Goal: Transaction & Acquisition: Obtain resource

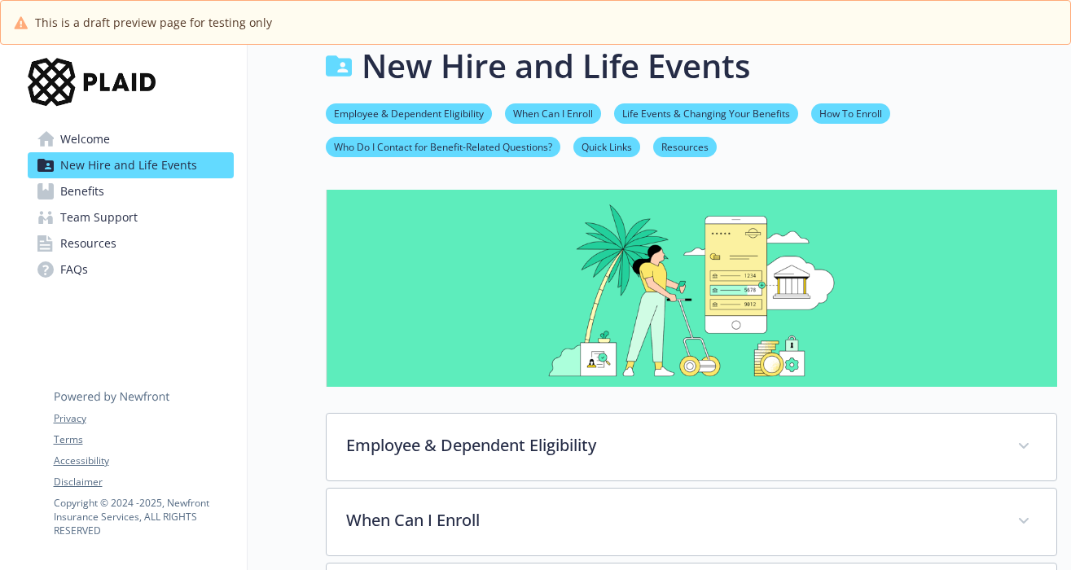
scroll to position [68, 0]
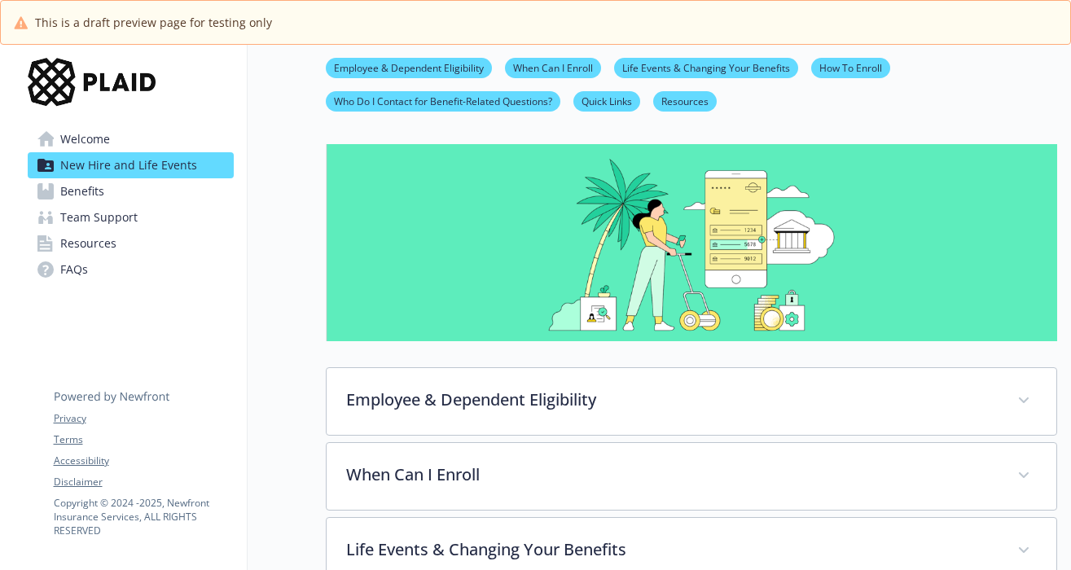
click at [141, 201] on link "Benefits" at bounding box center [131, 191] width 206 height 26
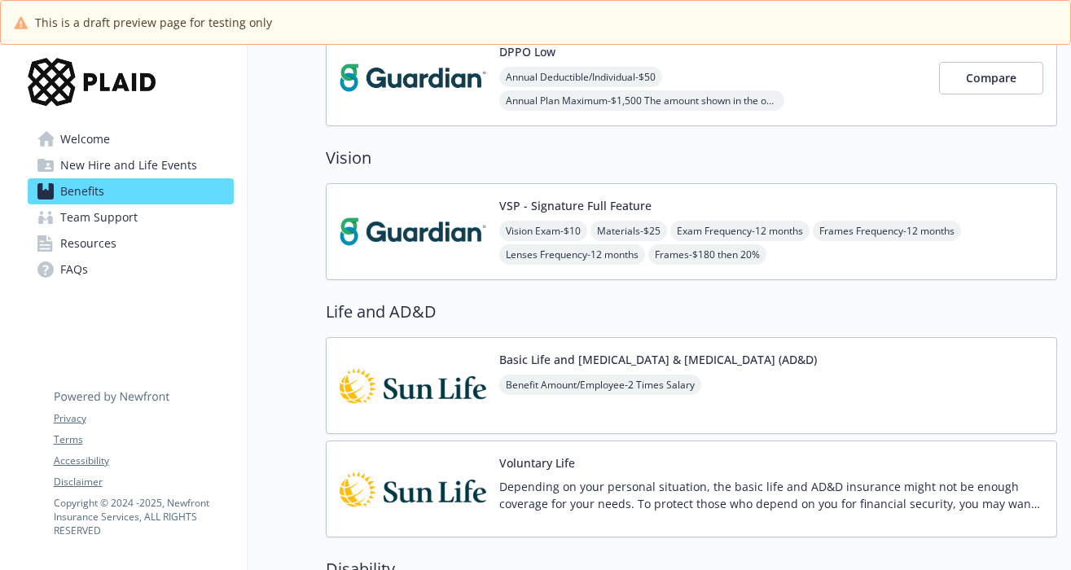
scroll to position [583, 0]
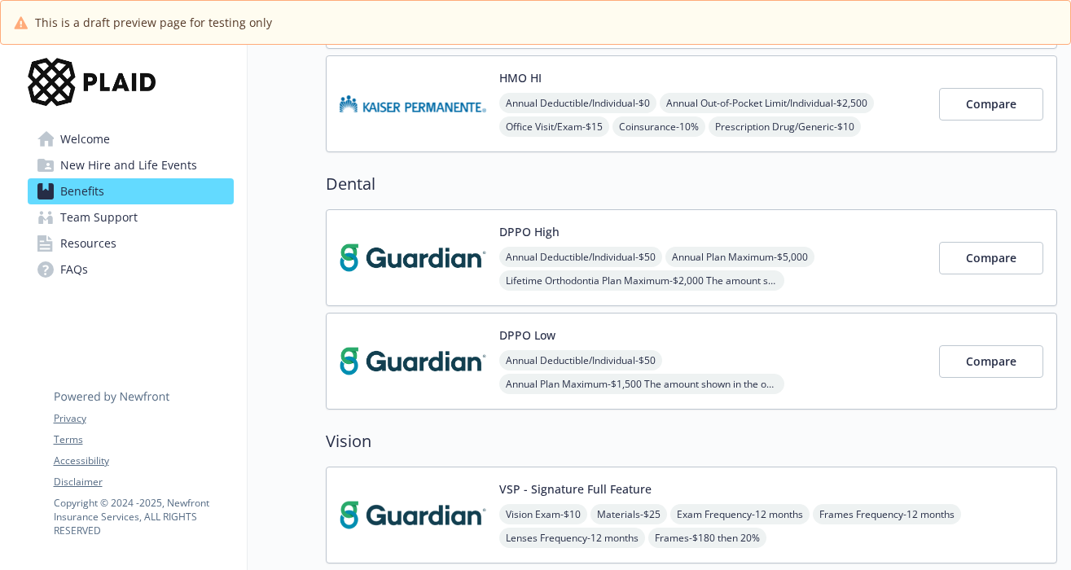
click at [447, 251] on img at bounding box center [412, 257] width 147 height 69
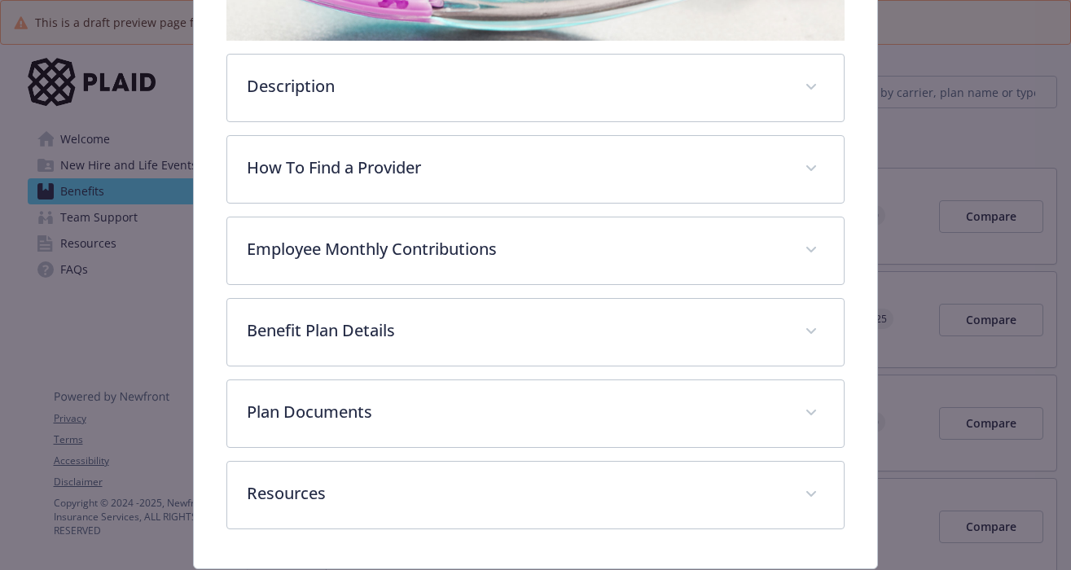
scroll to position [475, 0]
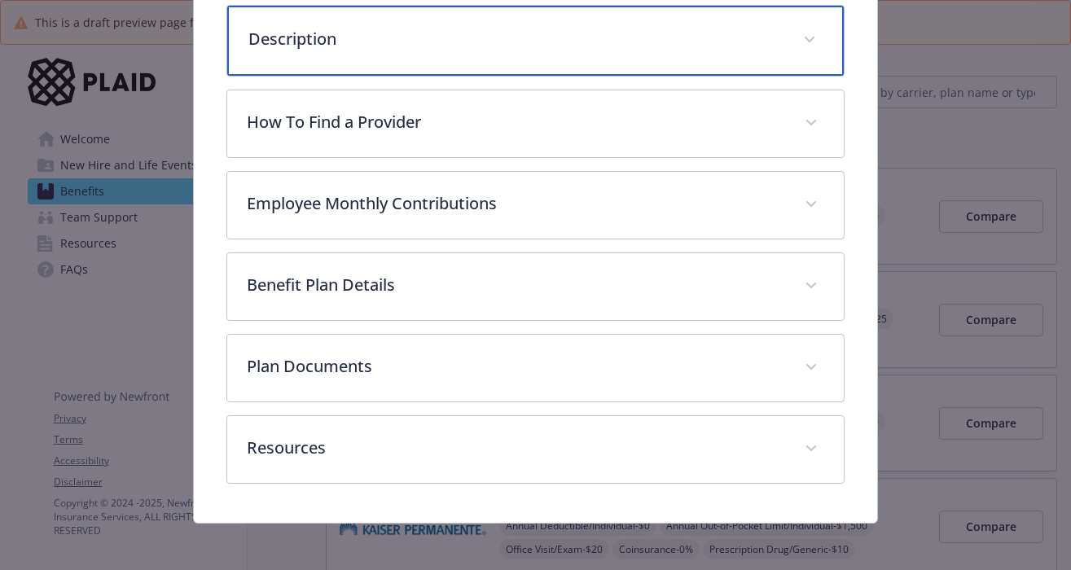
click at [349, 64] on div "Description" at bounding box center [535, 41] width 617 height 70
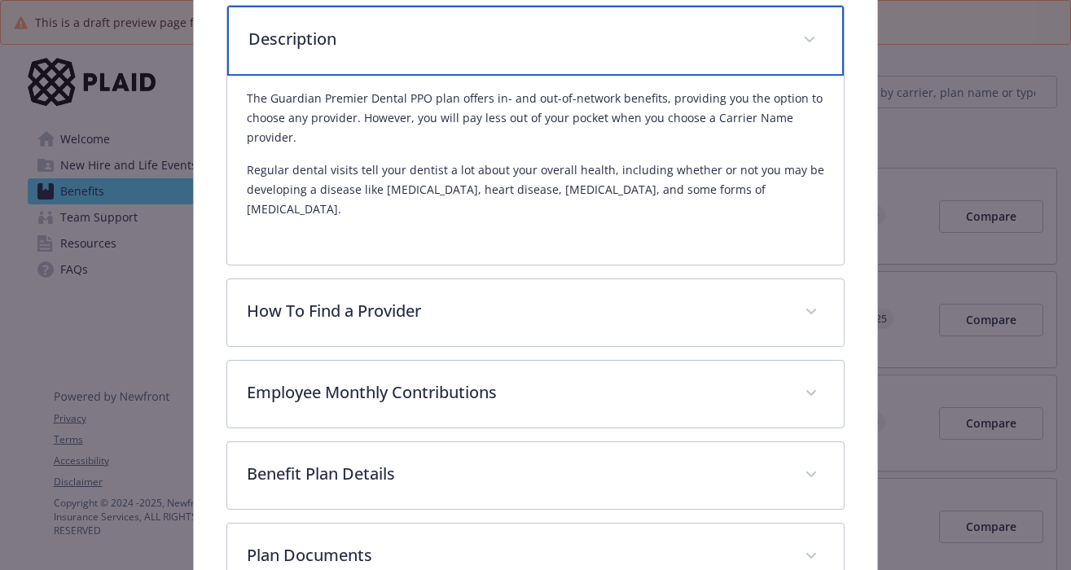
scroll to position [648, 0]
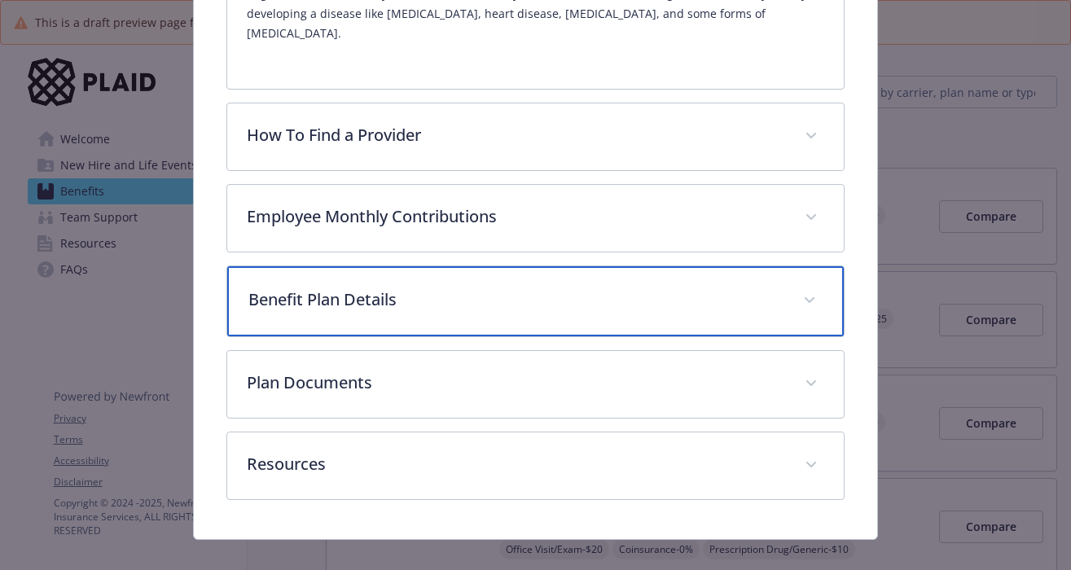
click at [376, 308] on div "Benefit Plan Details" at bounding box center [535, 301] width 617 height 70
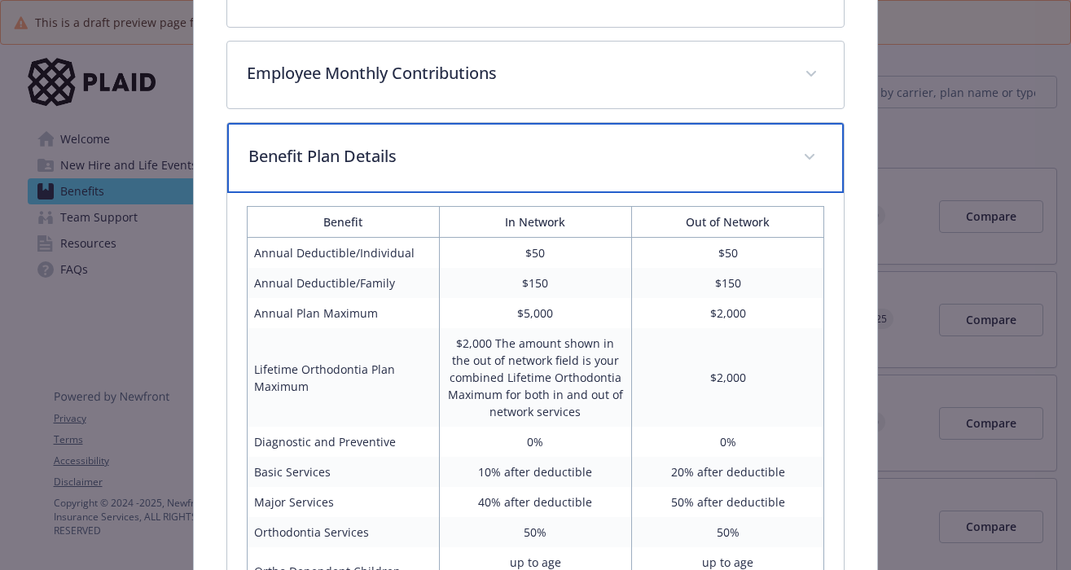
scroll to position [922, 0]
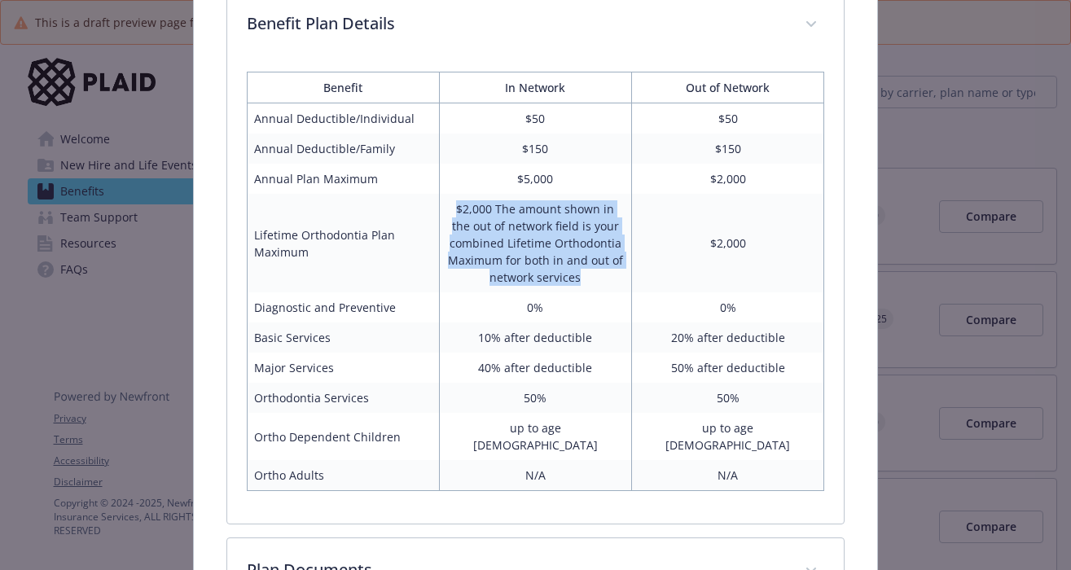
drag, startPoint x: 445, startPoint y: 186, endPoint x: 581, endPoint y: 269, distance: 160.0
click at [581, 269] on td "$2,000 The amount shown in the out of network field is your combined Lifetime O…" at bounding box center [535, 243] width 192 height 99
drag, startPoint x: 585, startPoint y: 261, endPoint x: 499, endPoint y: 197, distance: 106.5
click at [499, 197] on td "$2,000 The amount shown in the out of network field is your combined Lifetime O…" at bounding box center [535, 243] width 192 height 99
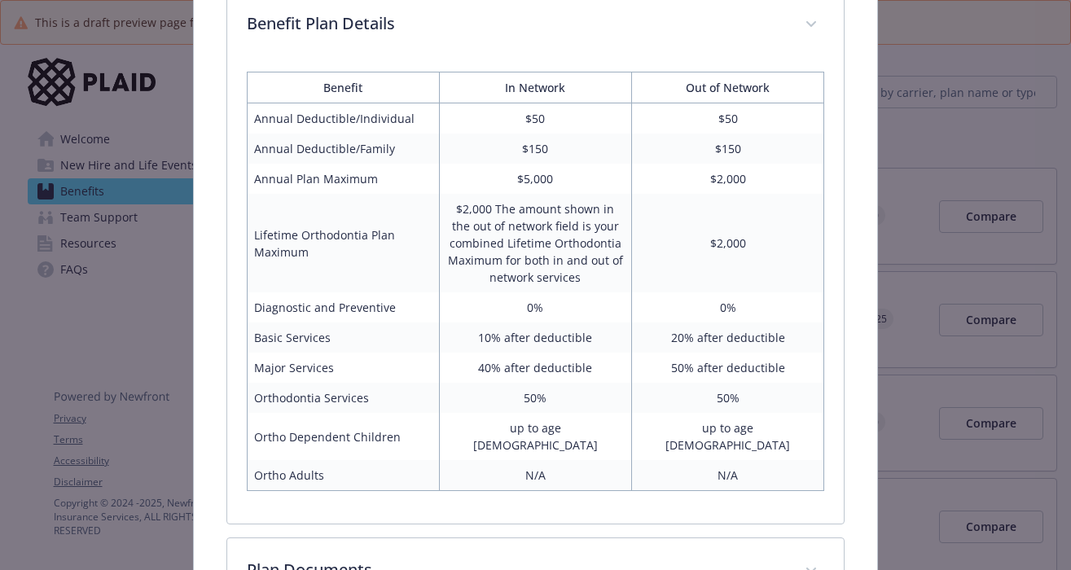
click at [501, 194] on td "$2,000 The amount shown in the out of network field is your combined Lifetime O…" at bounding box center [535, 243] width 192 height 99
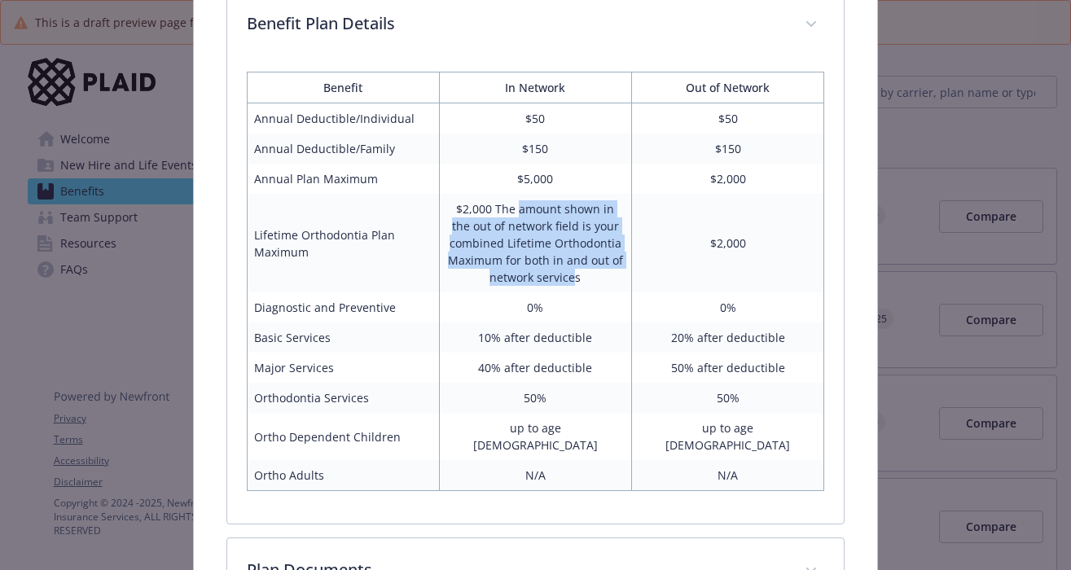
drag, startPoint x: 519, startPoint y: 198, endPoint x: 567, endPoint y: 259, distance: 77.7
click at [567, 259] on td "$2,000 The amount shown in the out of network field is your combined Lifetime O…" at bounding box center [535, 243] width 192 height 99
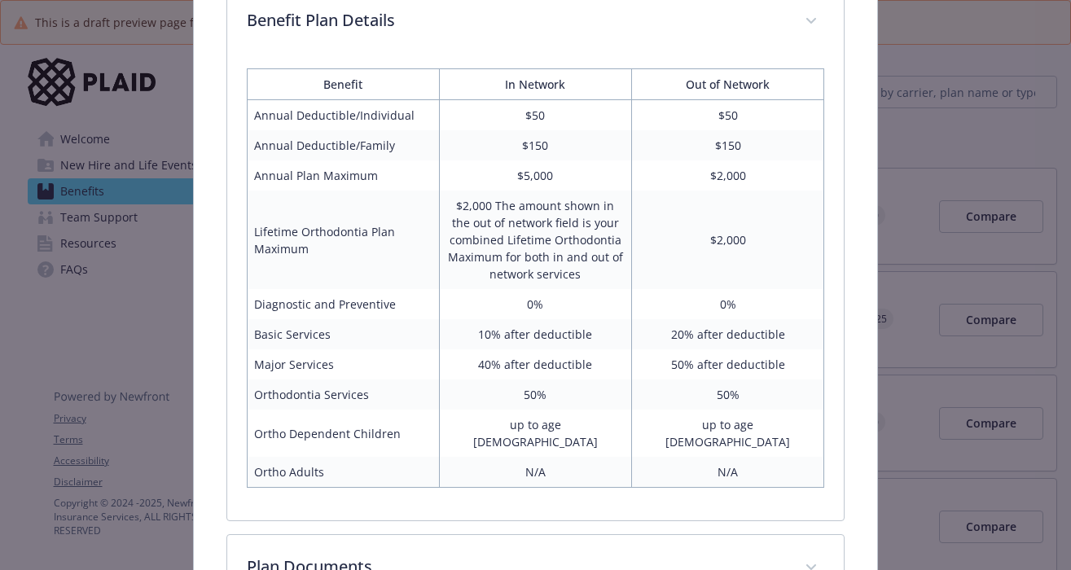
scroll to position [1093, 0]
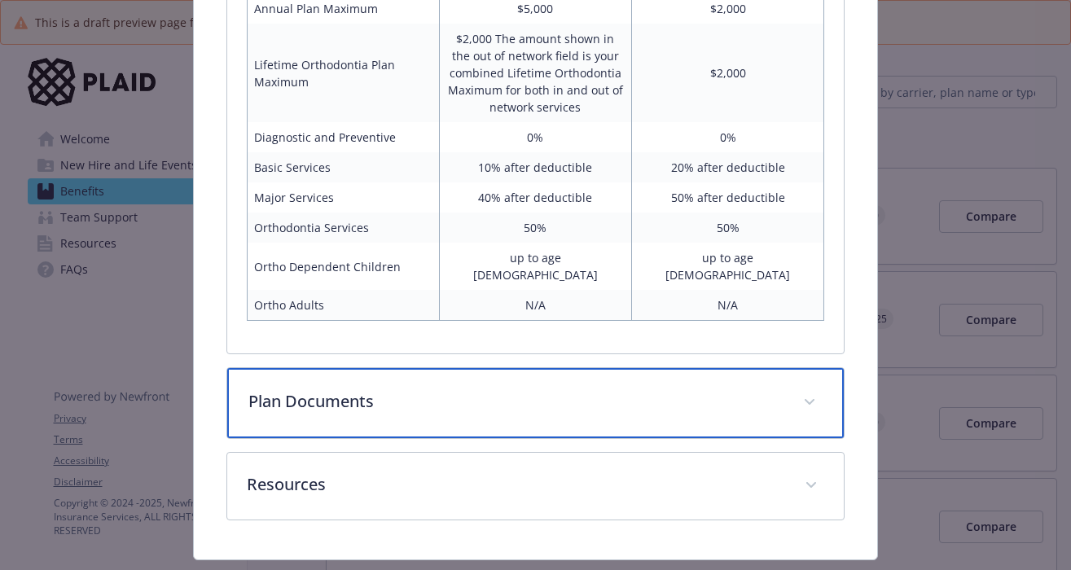
click at [694, 368] on div "Plan Documents" at bounding box center [535, 403] width 617 height 70
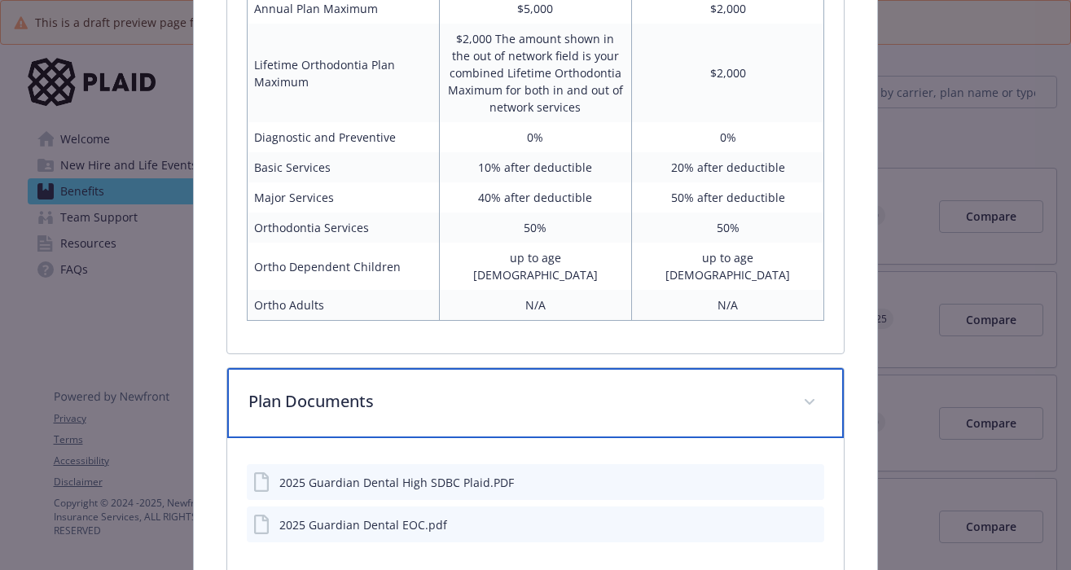
scroll to position [1233, 0]
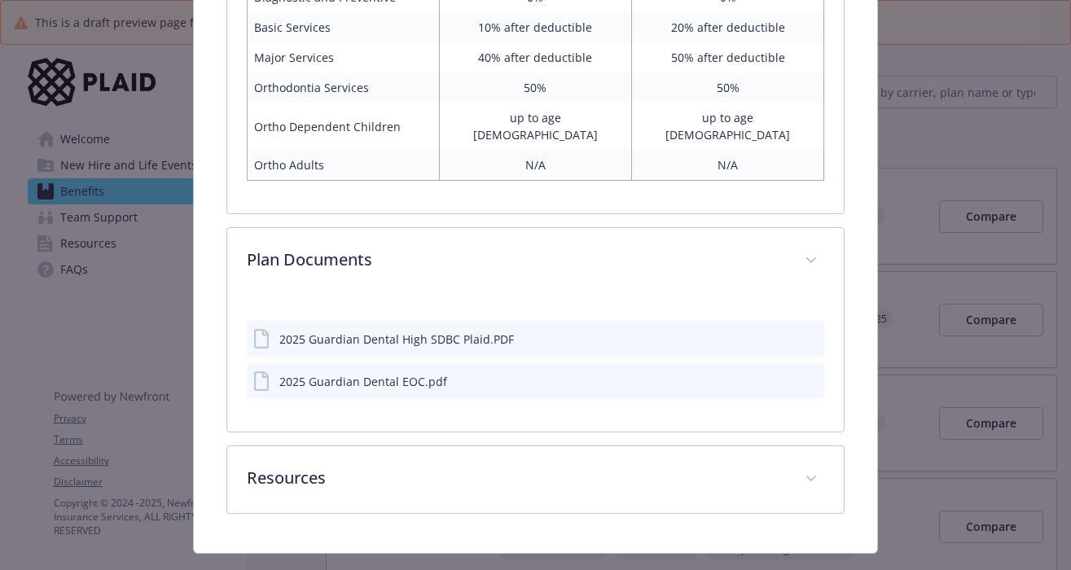
click at [391, 331] on div "2025 Guardian Dental High SDBC Plaid.PDF" at bounding box center [396, 339] width 234 height 17
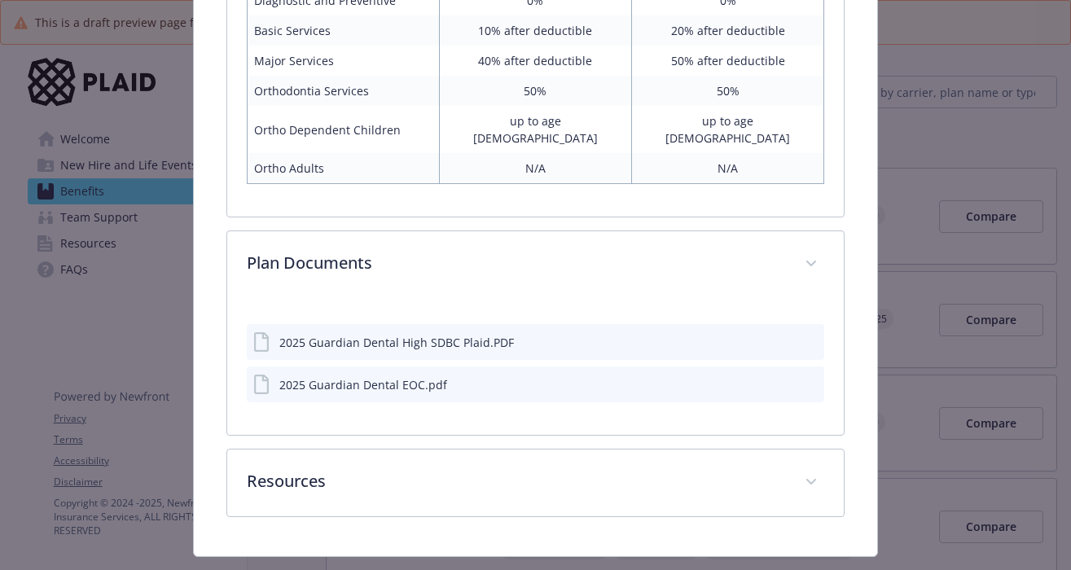
click at [778, 334] on icon "download file" at bounding box center [783, 339] width 11 height 10
click at [803, 378] on icon "preview file" at bounding box center [810, 383] width 15 height 11
